Goal: Use online tool/utility

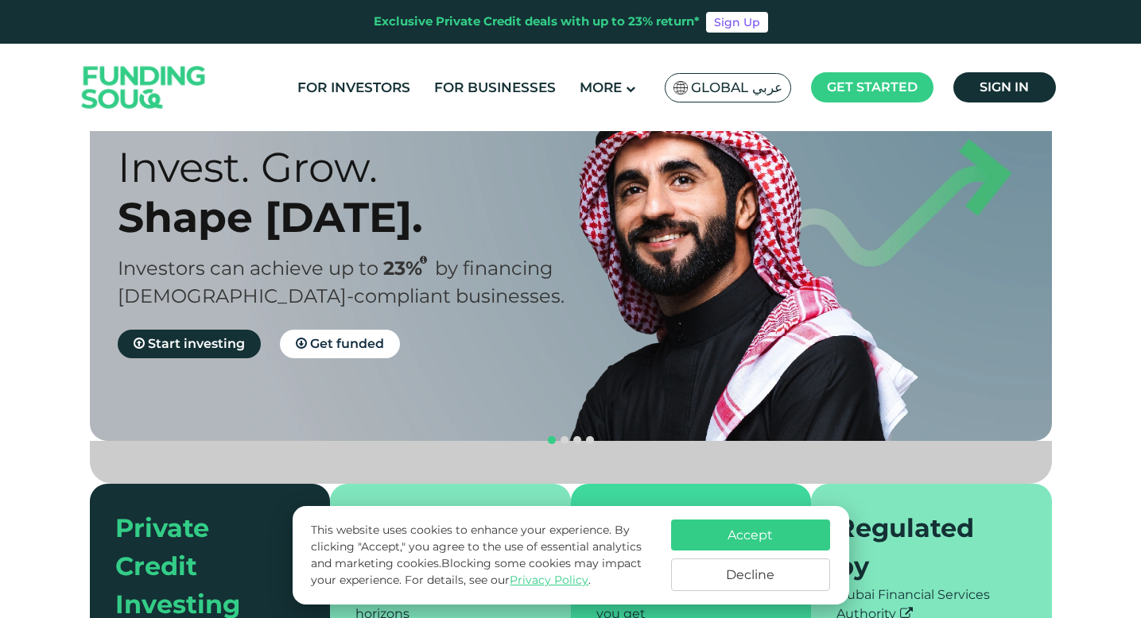
scroll to position [86, 0]
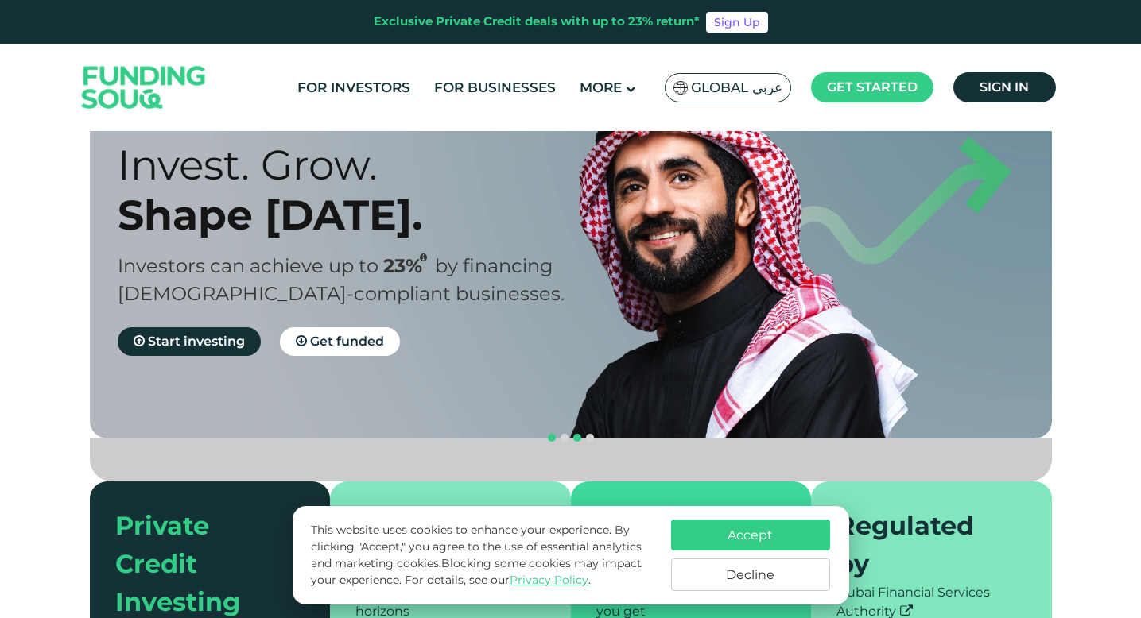
click at [571, 432] on button "navigation" at bounding box center [577, 438] width 13 height 13
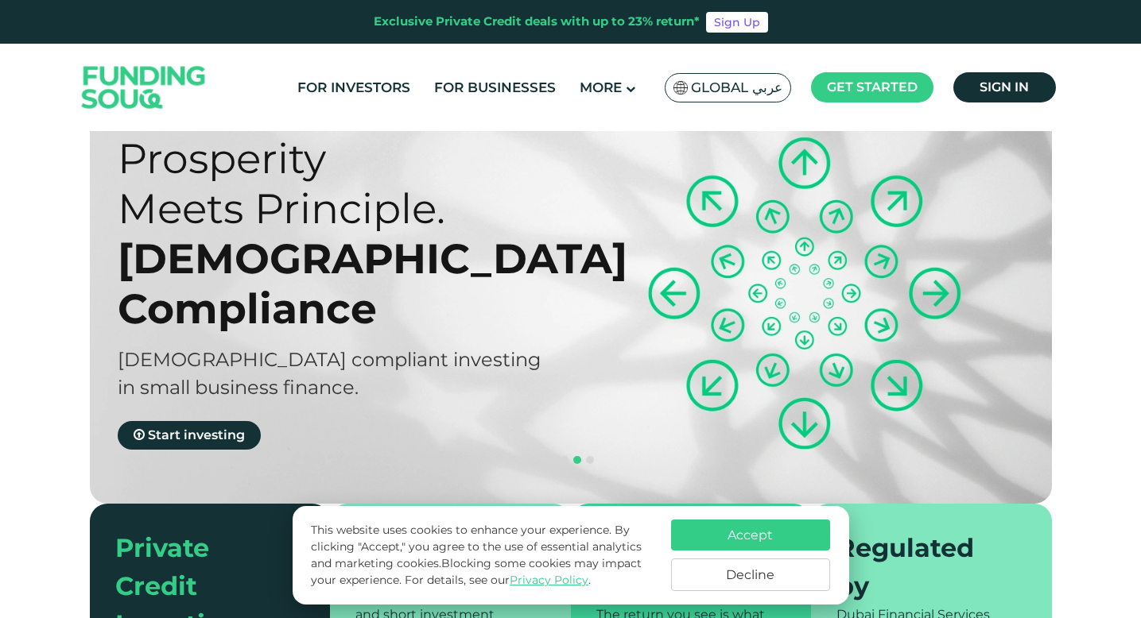
scroll to position [52, 0]
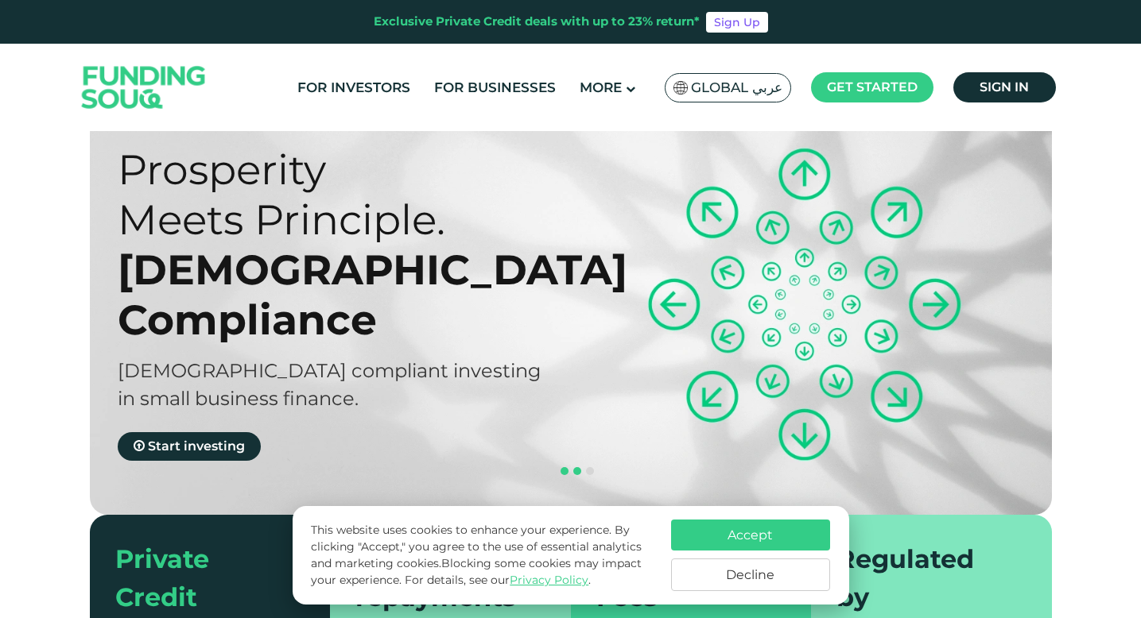
click at [567, 465] on button "navigation" at bounding box center [564, 471] width 13 height 13
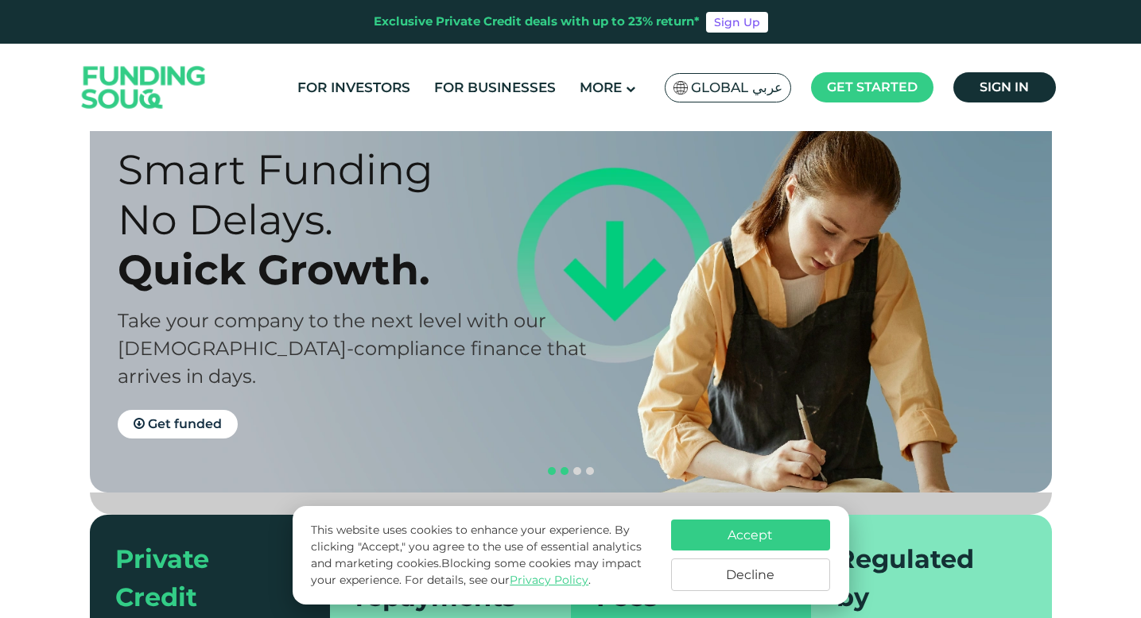
click at [555, 465] on button "navigation" at bounding box center [551, 471] width 13 height 13
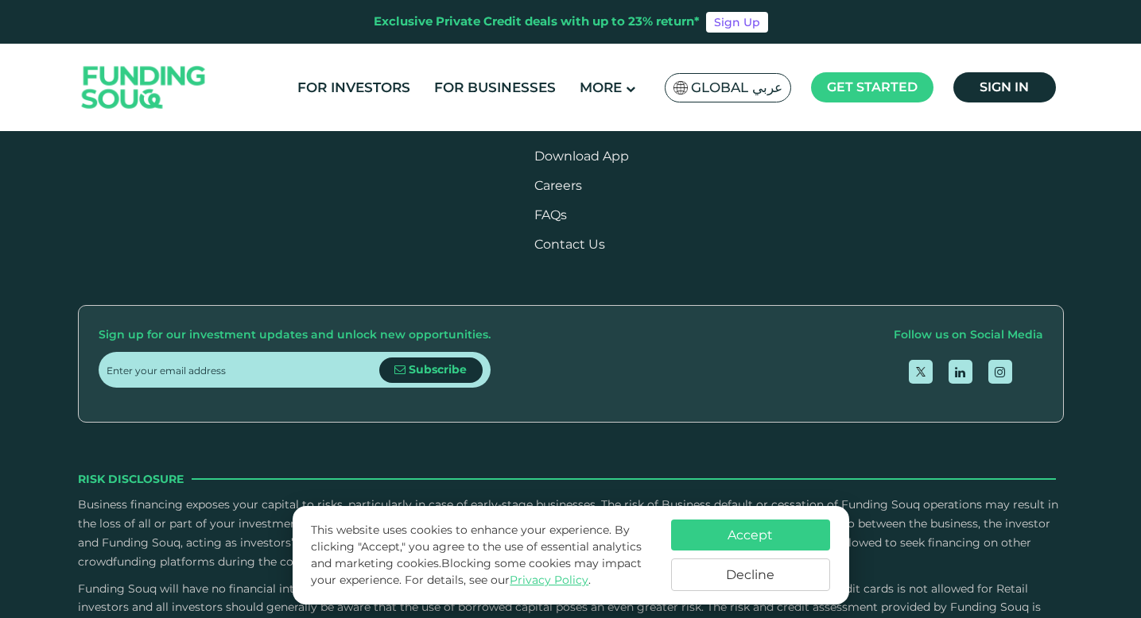
scroll to position [1911, 0]
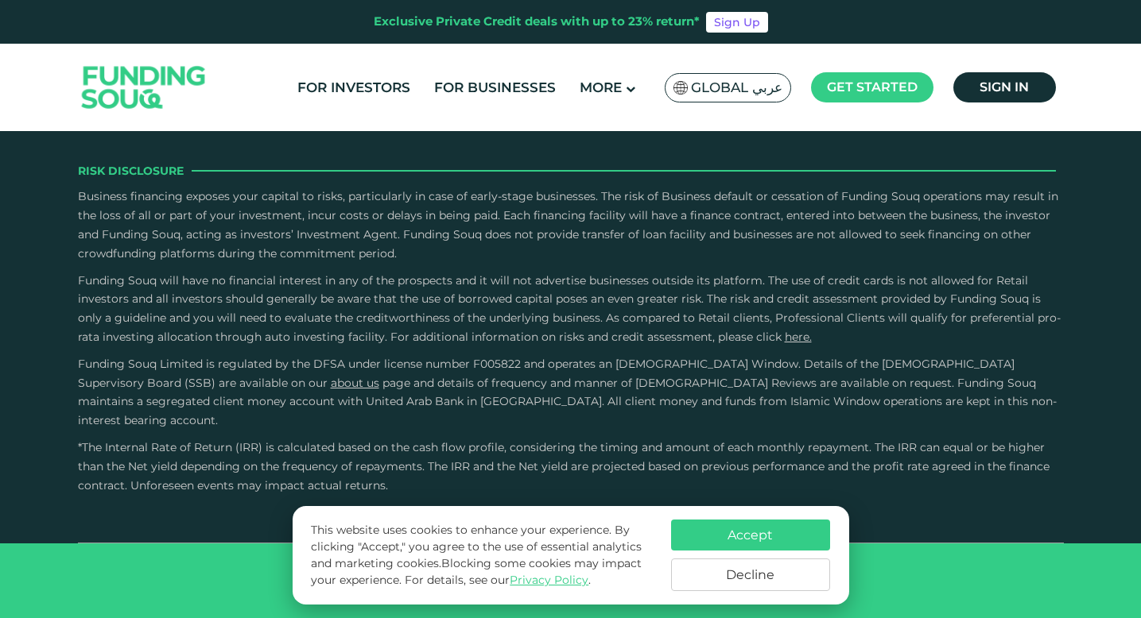
type tc-range-slider "4"
type tc-range-slider "400000"
drag, startPoint x: 158, startPoint y: 246, endPoint x: 226, endPoint y: 246, distance: 67.6
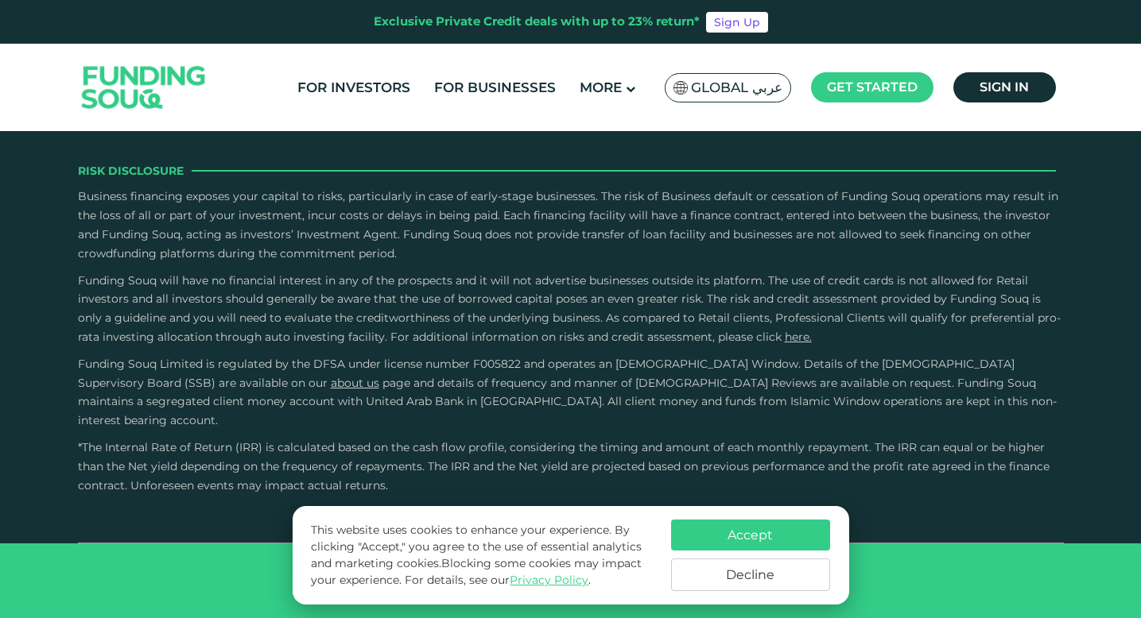
drag, startPoint x: 613, startPoint y: 228, endPoint x: 508, endPoint y: 238, distance: 105.4
drag, startPoint x: 429, startPoint y: 231, endPoint x: 498, endPoint y: 231, distance: 69.2
type tc-range-slider "5"
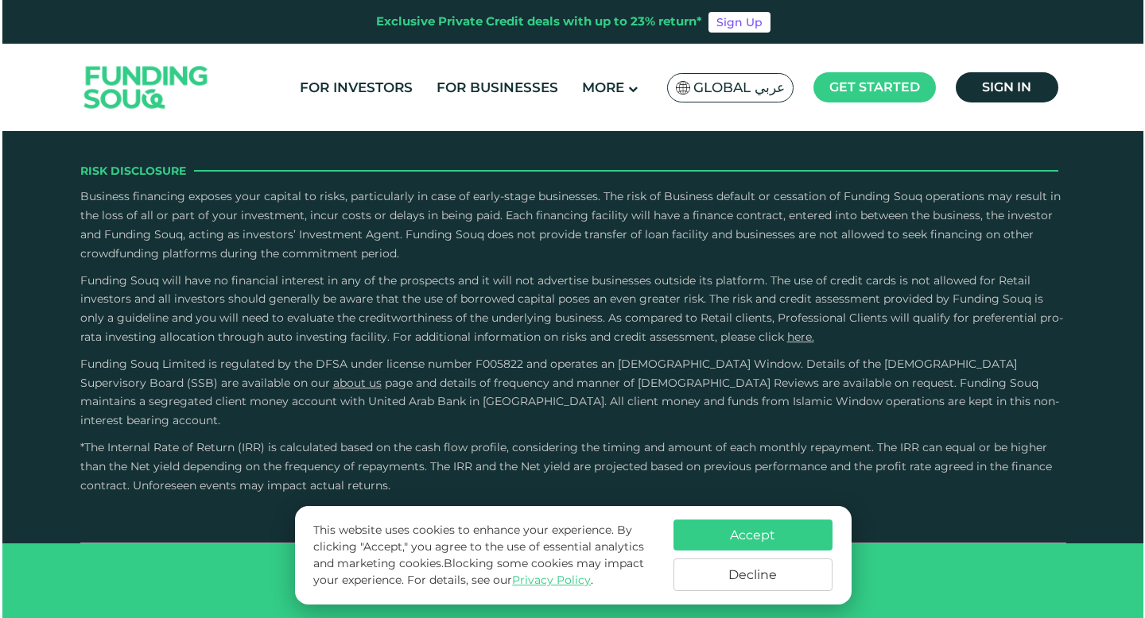
scroll to position [4864, 0]
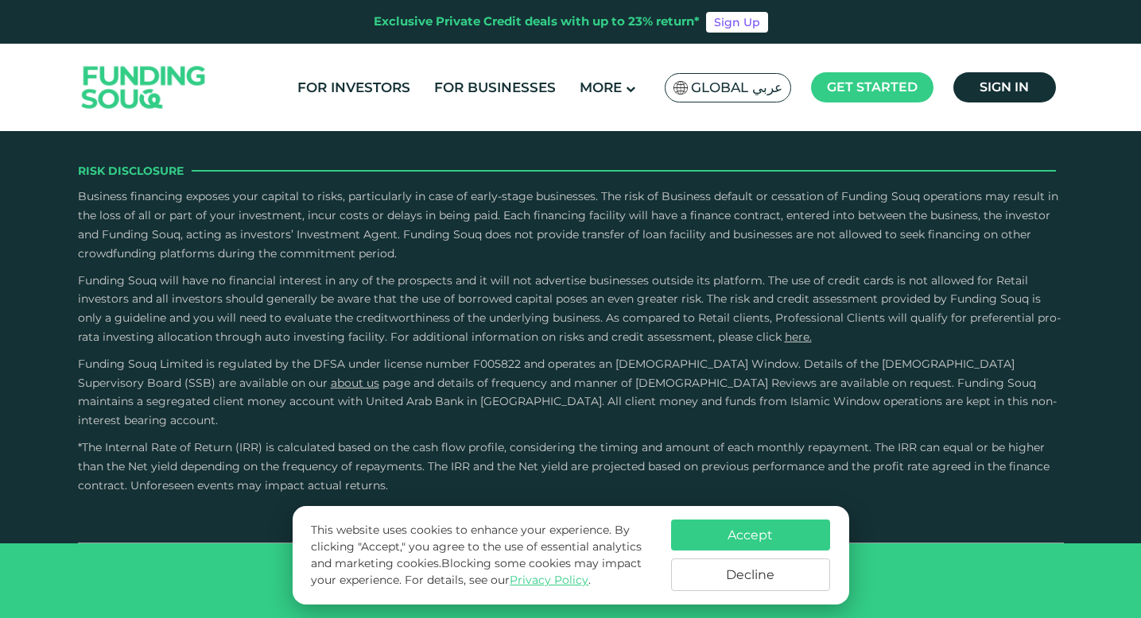
click at [777, 91] on span "Global عربي" at bounding box center [736, 88] width 91 height 18
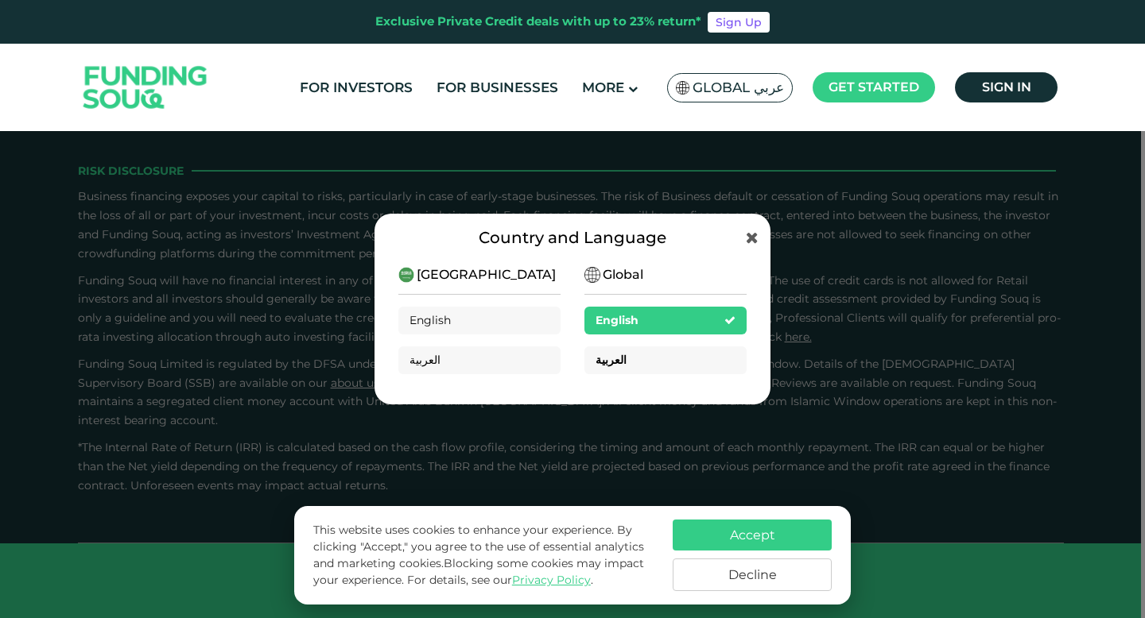
click at [616, 355] on span "العربية" at bounding box center [610, 360] width 31 height 14
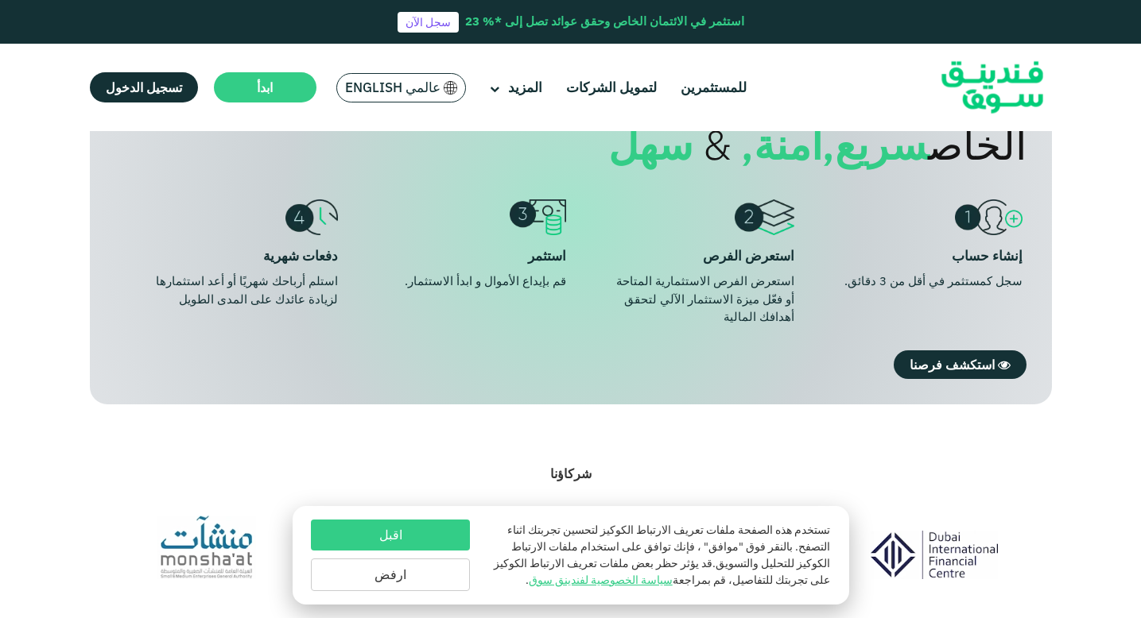
scroll to position [1062, 0]
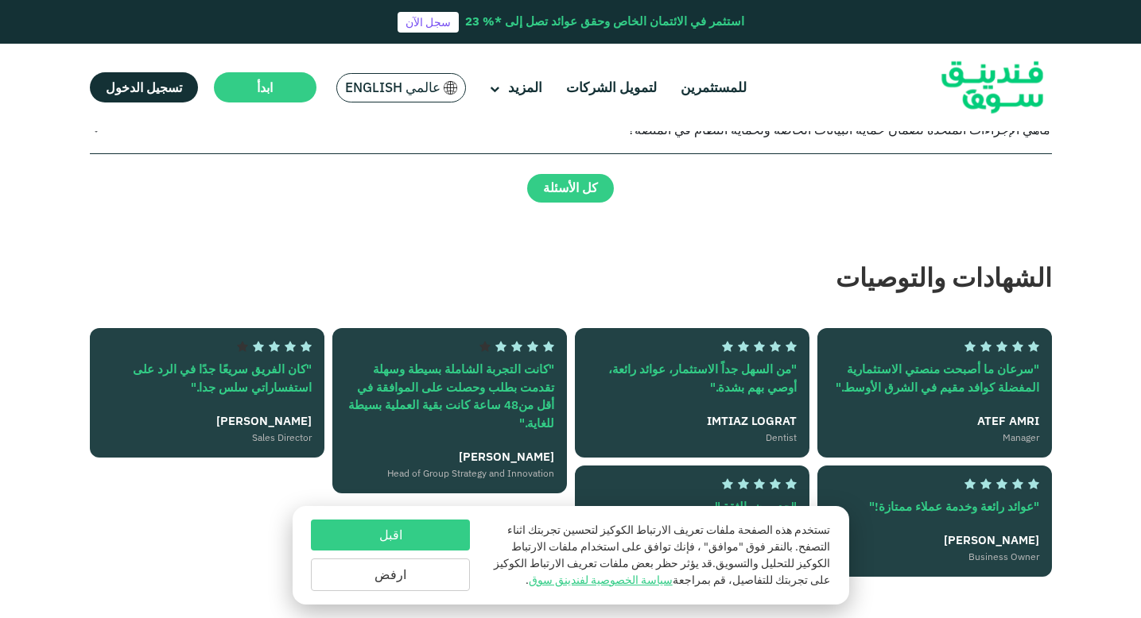
type tc-range-slider "4"
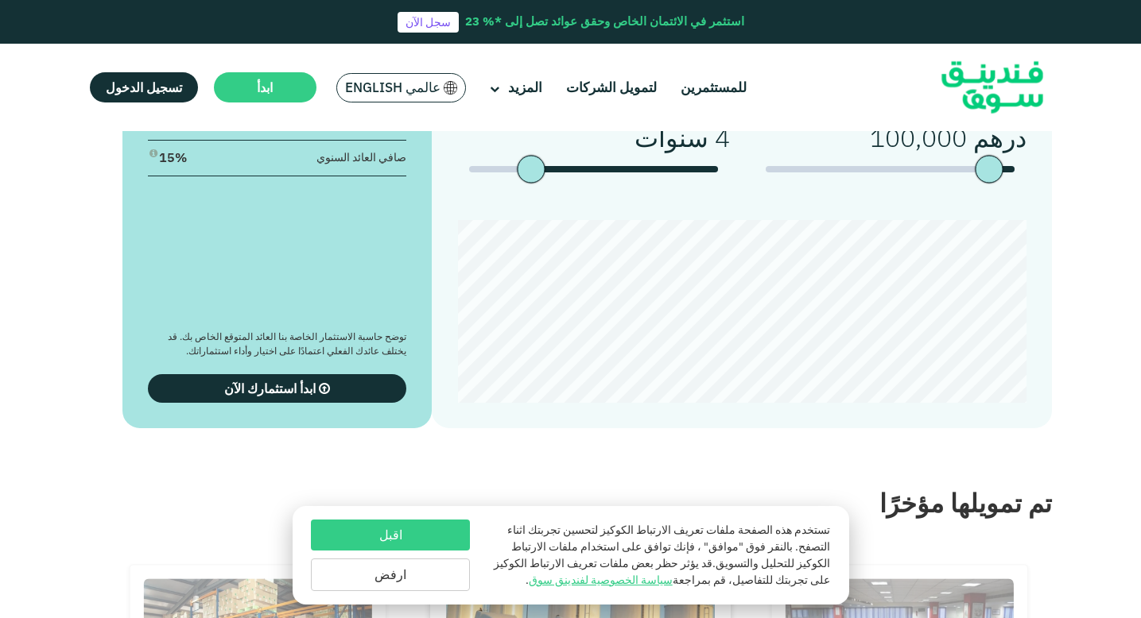
scroll to position [2525, 0]
